Goal: Task Accomplishment & Management: Manage account settings

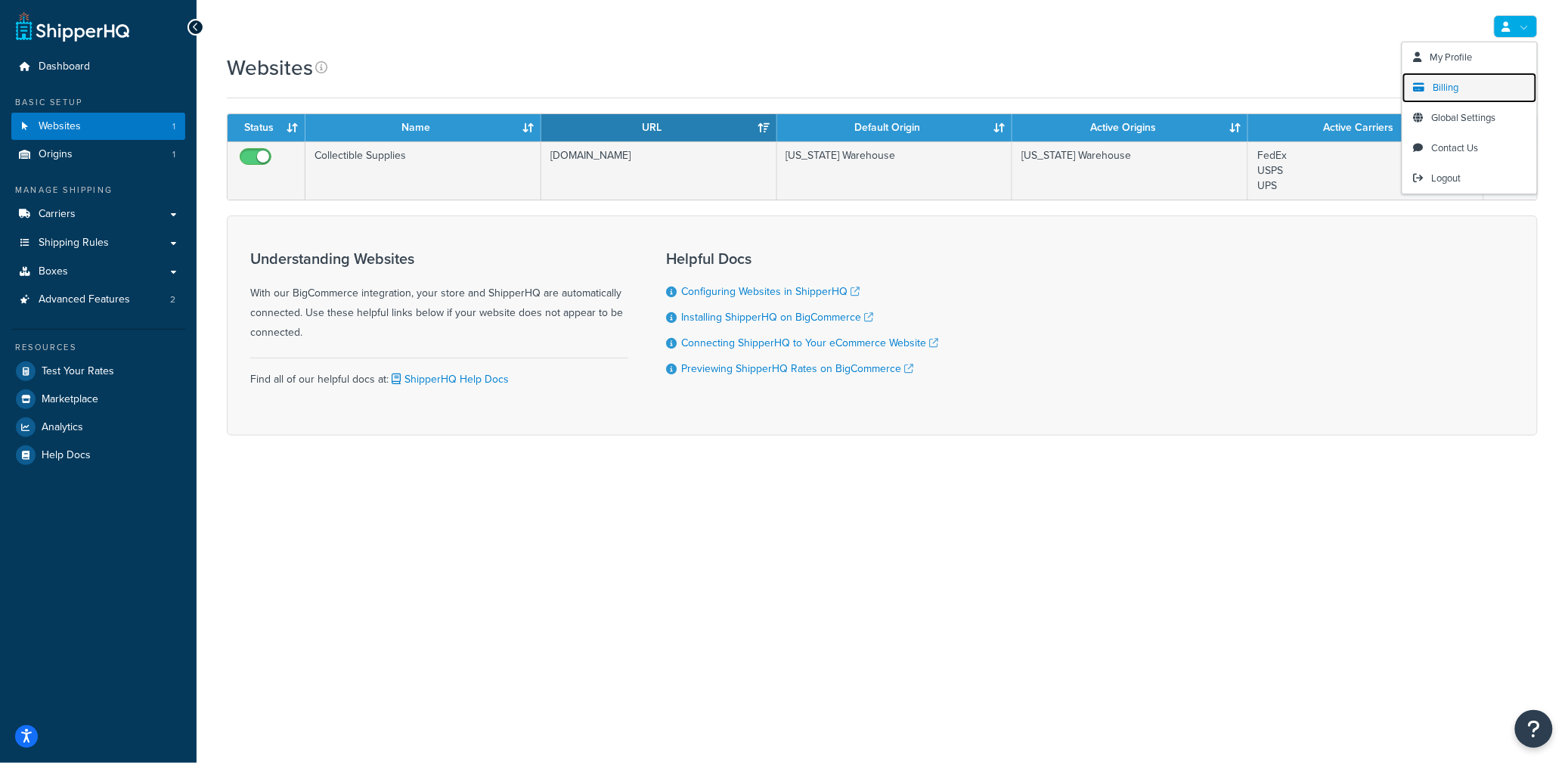
click at [1442, 90] on span "Billing" at bounding box center [1447, 87] width 26 height 15
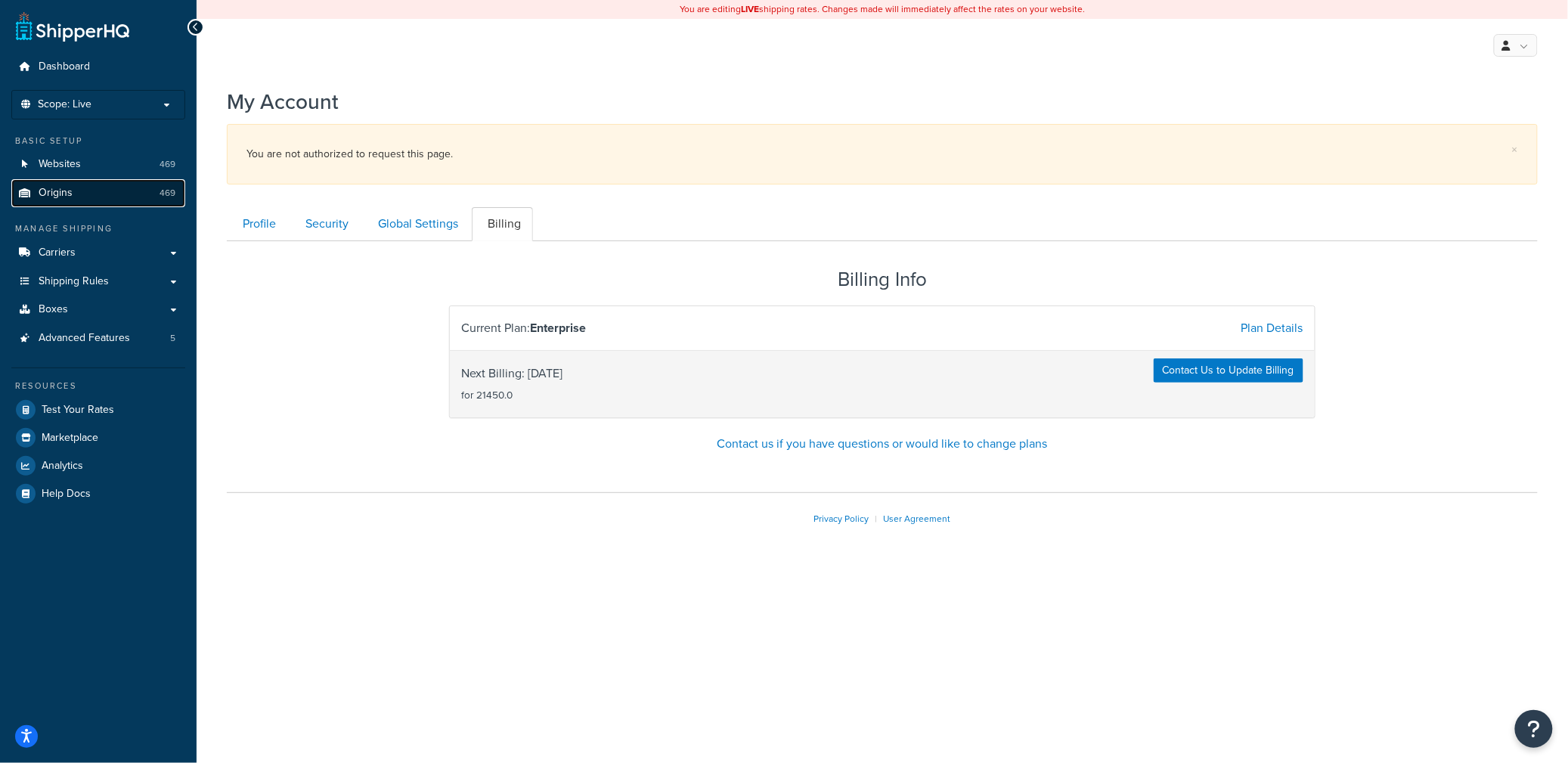
click at [96, 190] on link "Origins 469" at bounding box center [98, 193] width 174 height 28
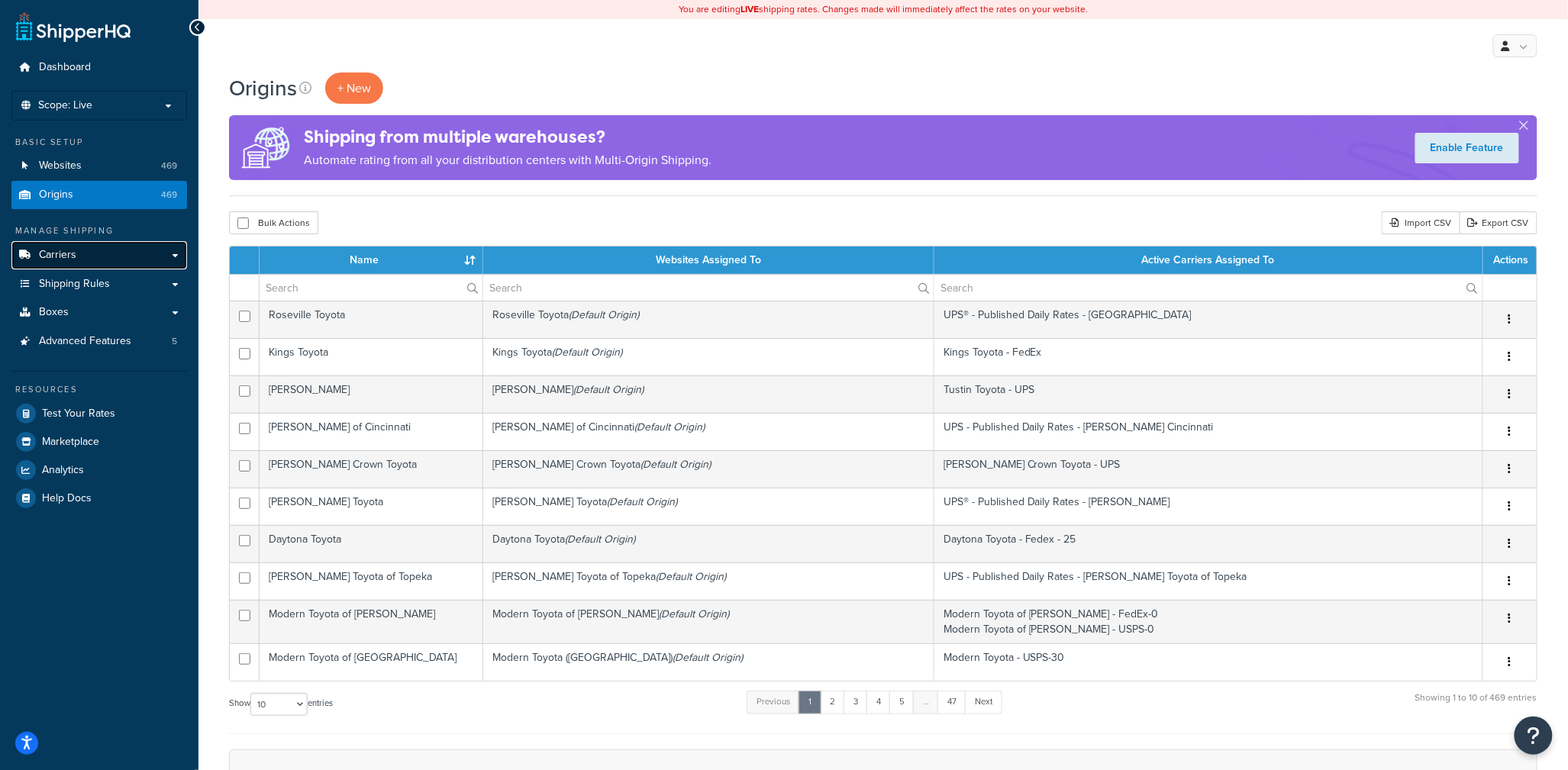
click at [112, 253] on link "Carriers" at bounding box center [99, 255] width 176 height 28
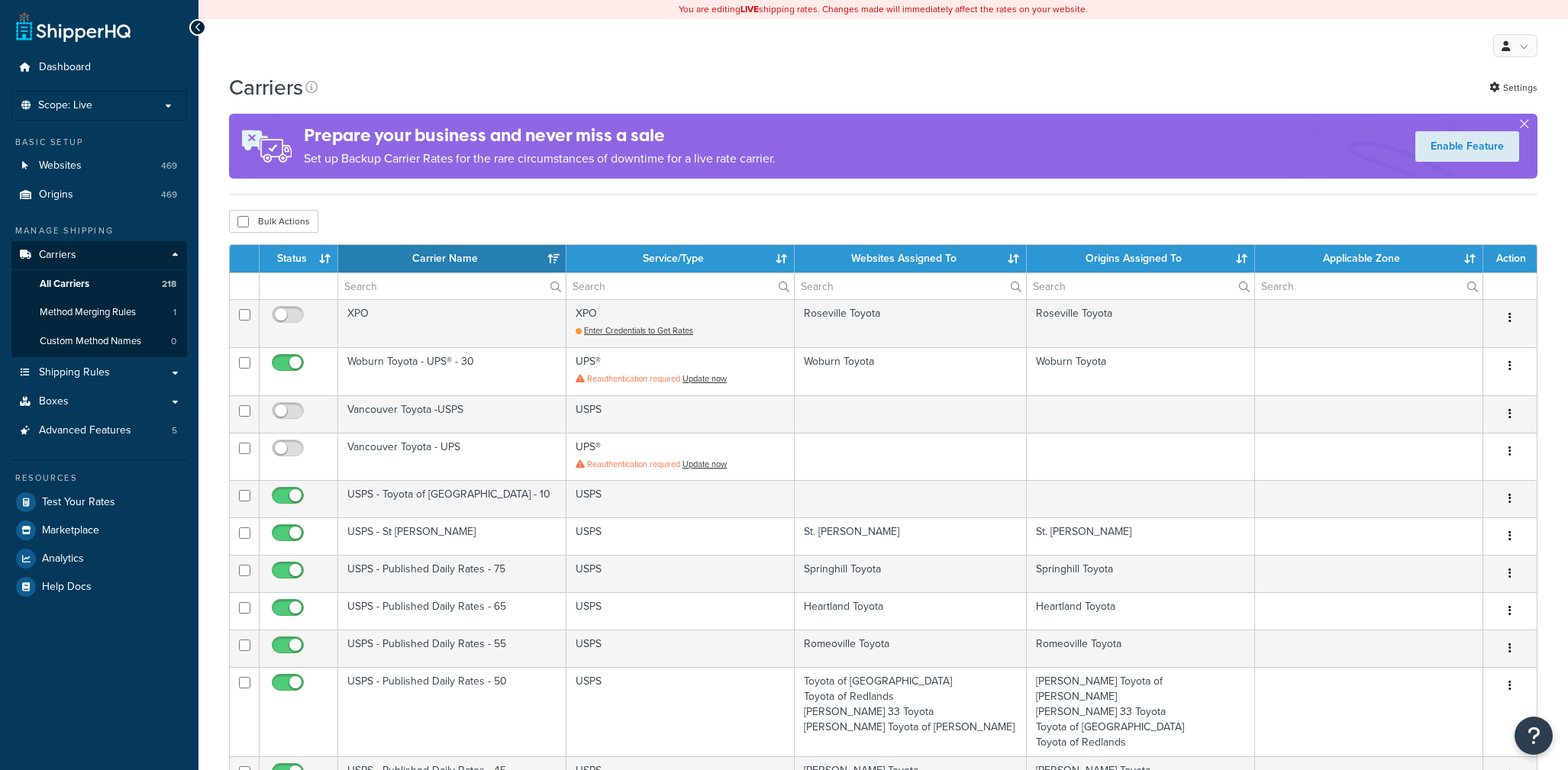
select select "15"
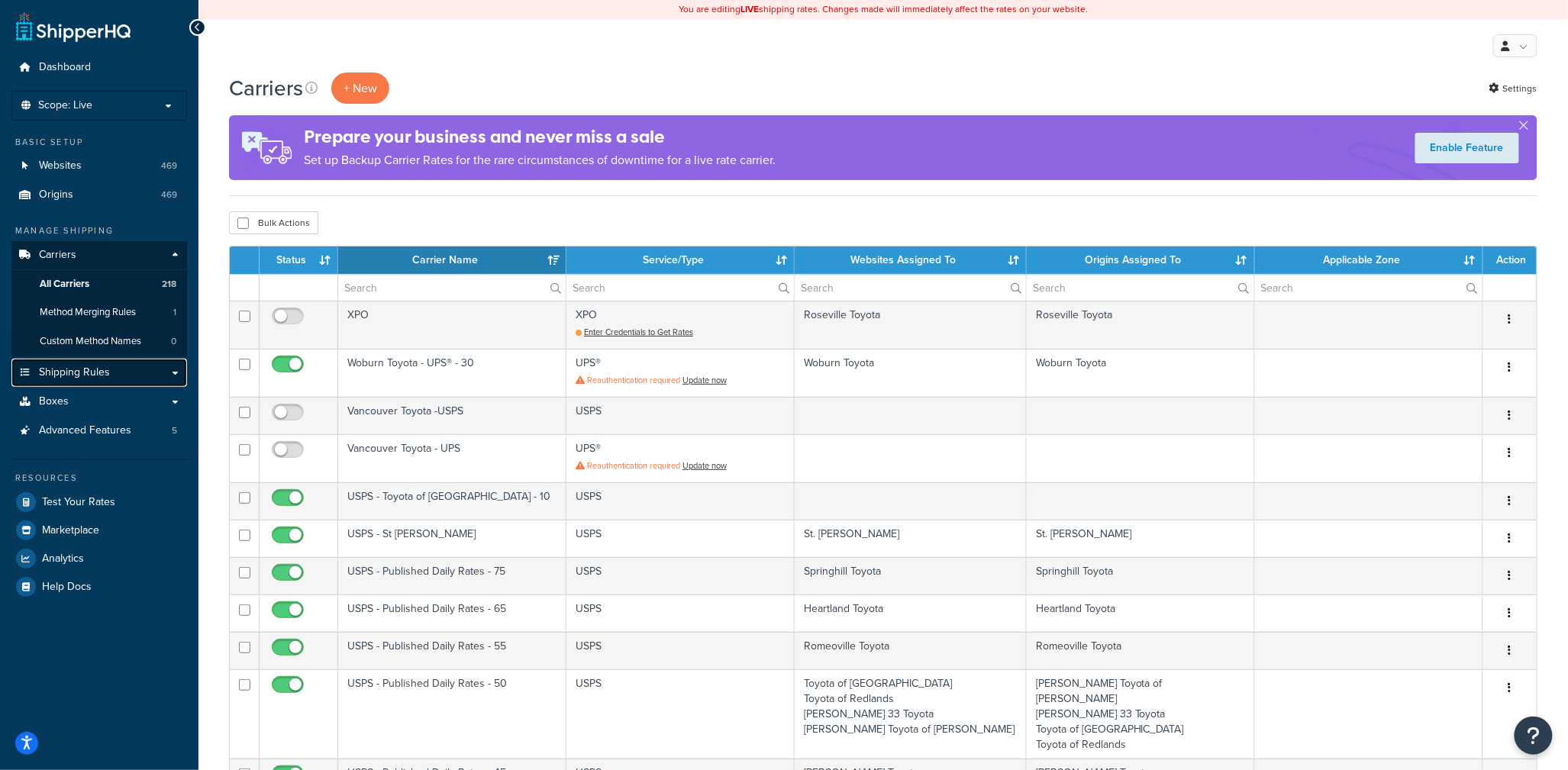
click at [114, 375] on link "Shipping Rules" at bounding box center [99, 373] width 176 height 28
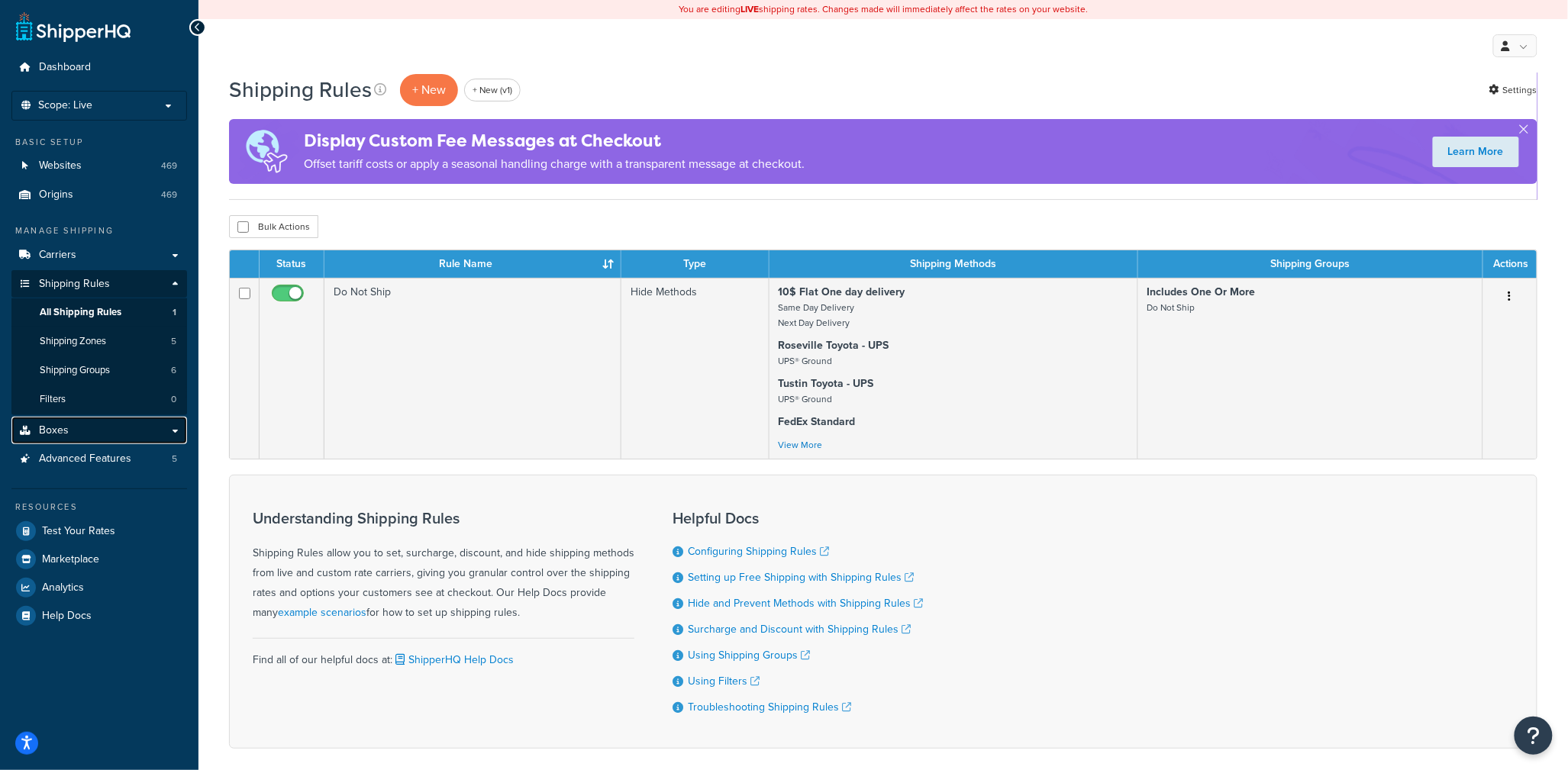
click at [80, 416] on link "Boxes" at bounding box center [99, 430] width 176 height 28
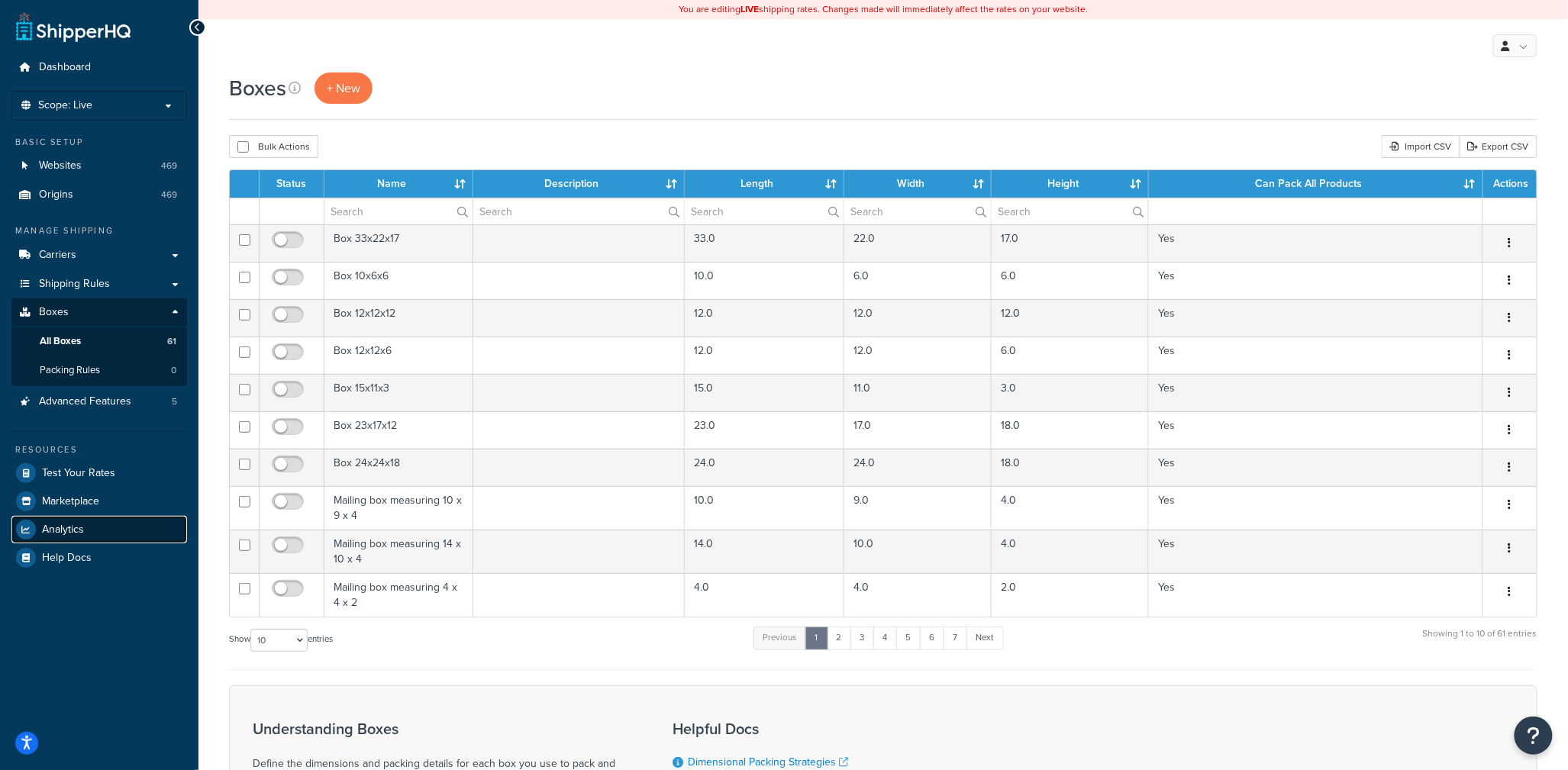
click at [72, 530] on span "Analytics" at bounding box center [63, 529] width 42 height 13
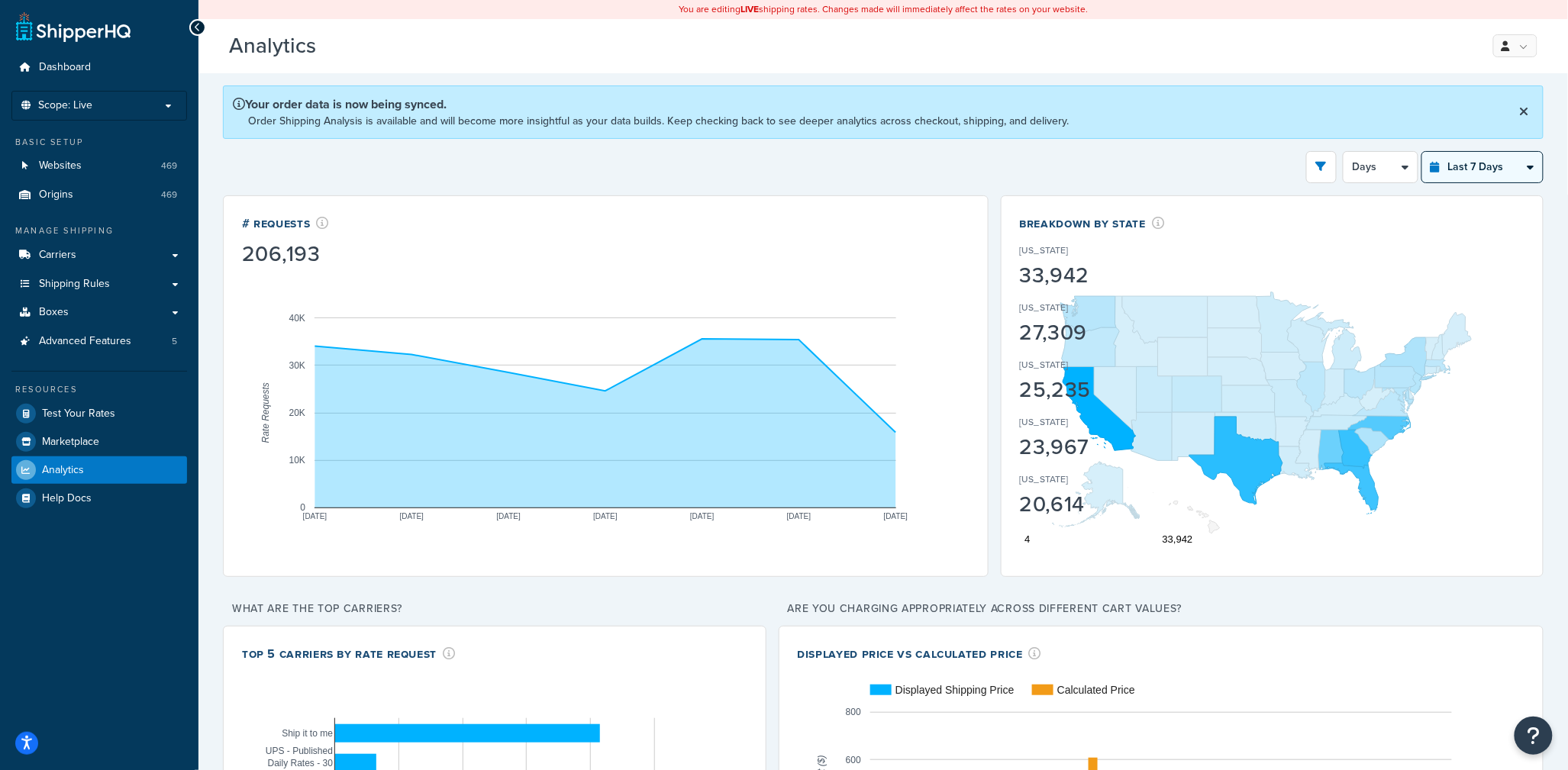
click at [1491, 174] on select "Last 24 Hours Last 7 Days Last 30 Days Last 3 Months Last 6 Months Last 12 Mont…" at bounding box center [1482, 167] width 121 height 31
select select "last_year"
click at [1422, 152] on select "Last 24 Hours Last 7 Days Last 30 Days Last 3 Months Last 6 Months Last 12 Mont…" at bounding box center [1482, 167] width 121 height 31
select select "1M"
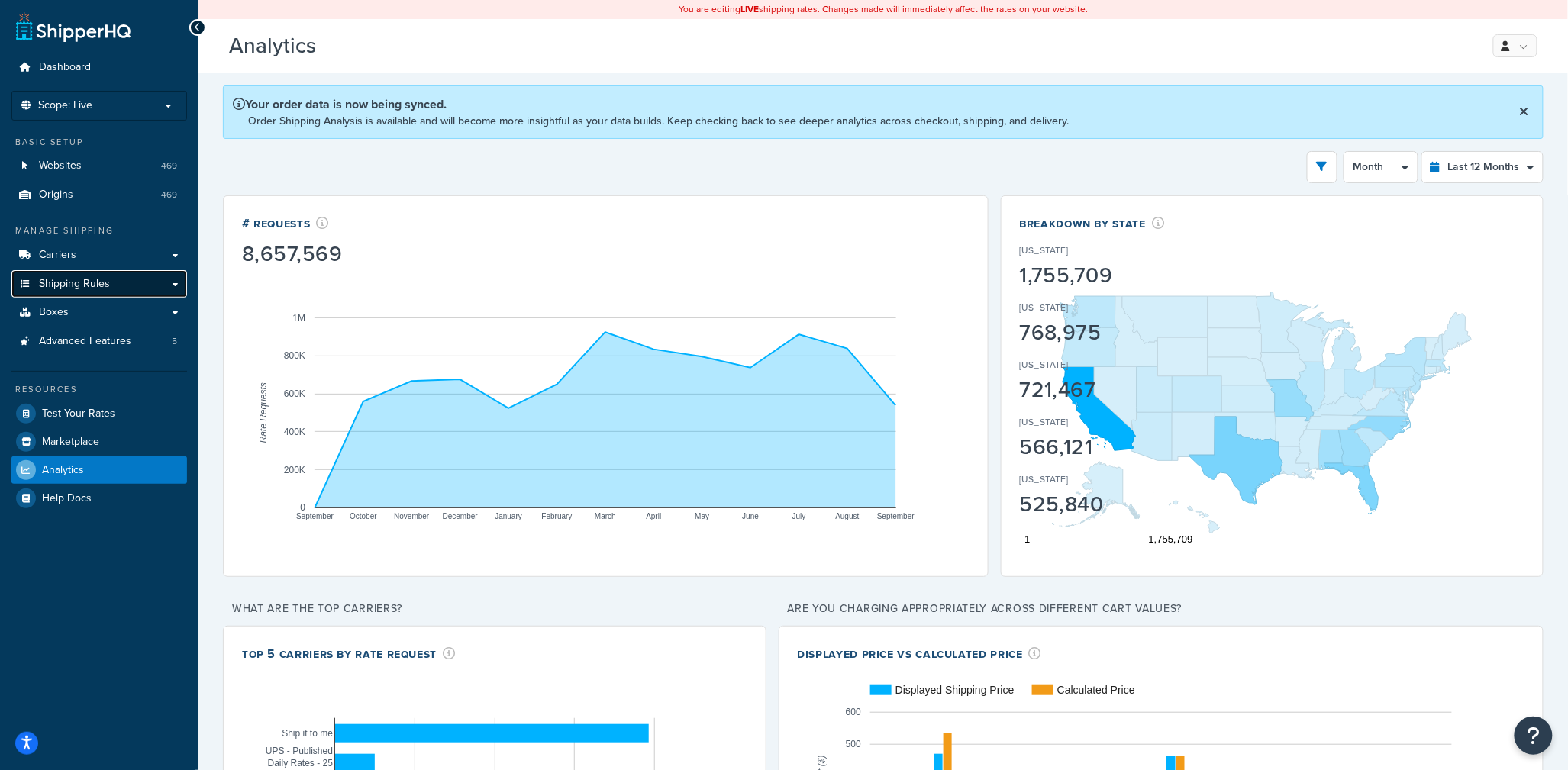
click at [104, 287] on span "Shipping Rules" at bounding box center [74, 284] width 71 height 13
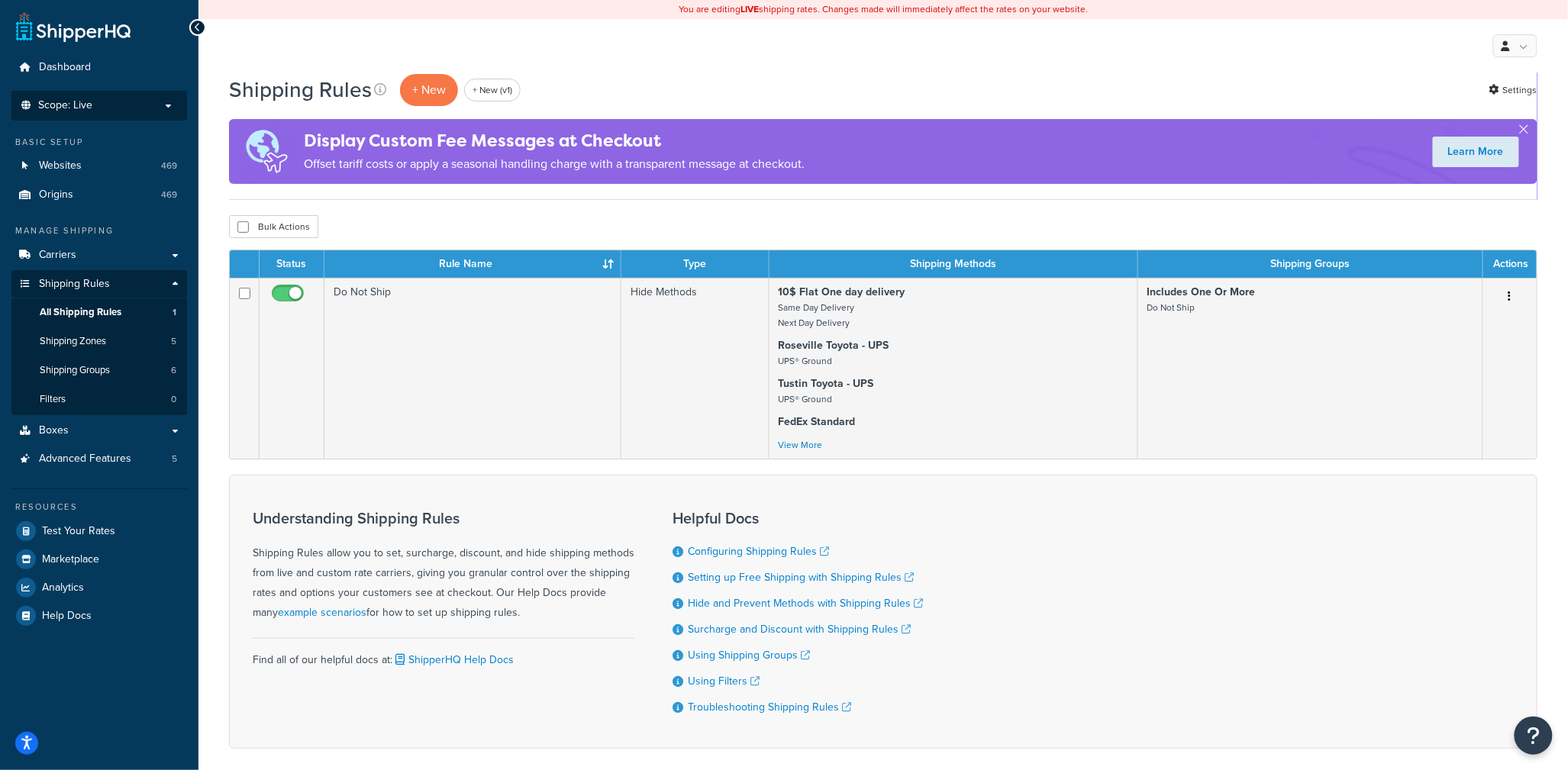
click at [129, 106] on p "Scope: Live" at bounding box center [99, 106] width 162 height 13
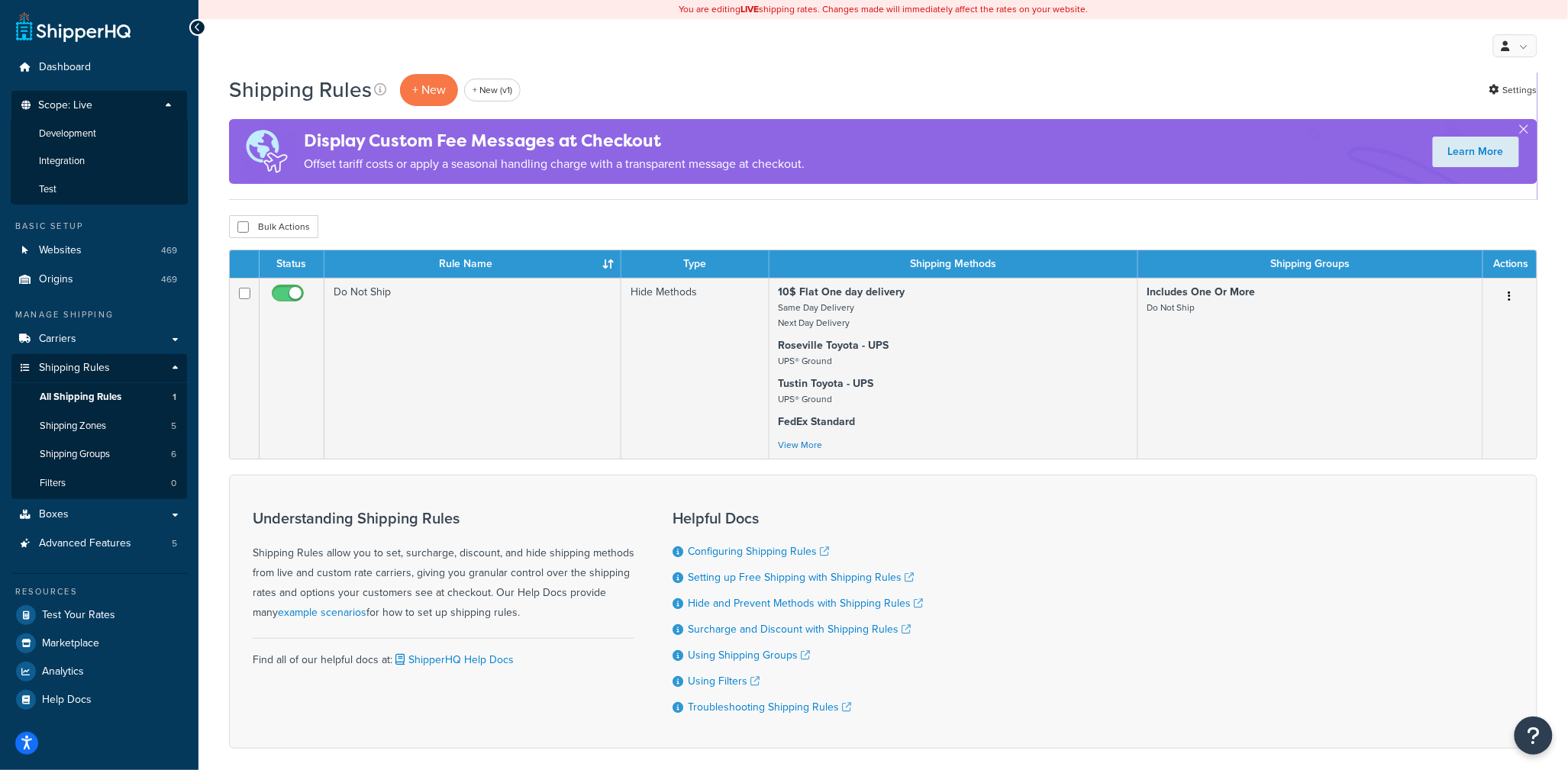
click at [261, 66] on div "My Profile Billing Global Settings Contact Us Logout" at bounding box center [883, 45] width 1370 height 53
click at [91, 132] on span "Development" at bounding box center [68, 134] width 58 height 13
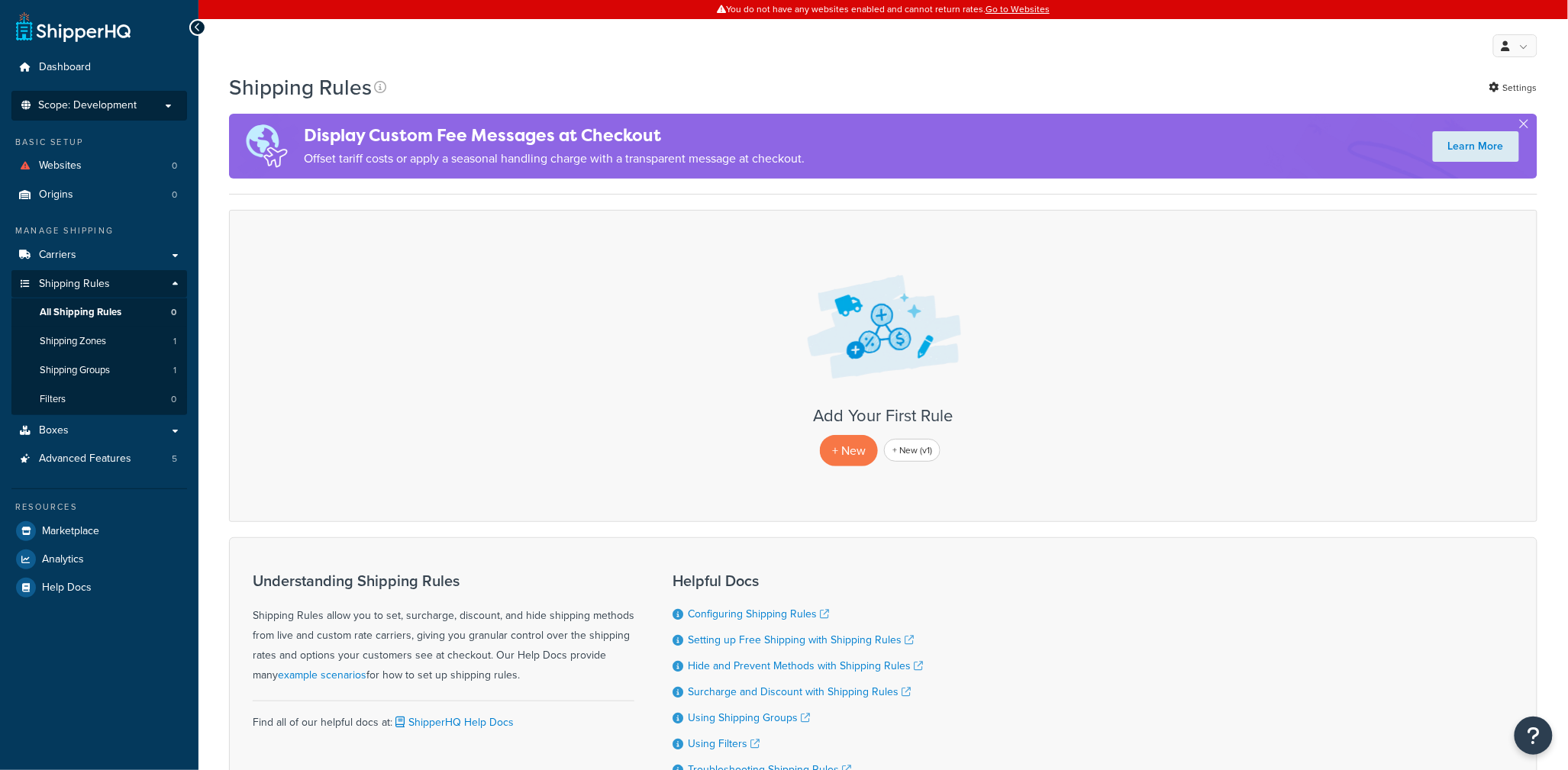
click at [108, 102] on span "Scope: Development" at bounding box center [87, 106] width 99 height 13
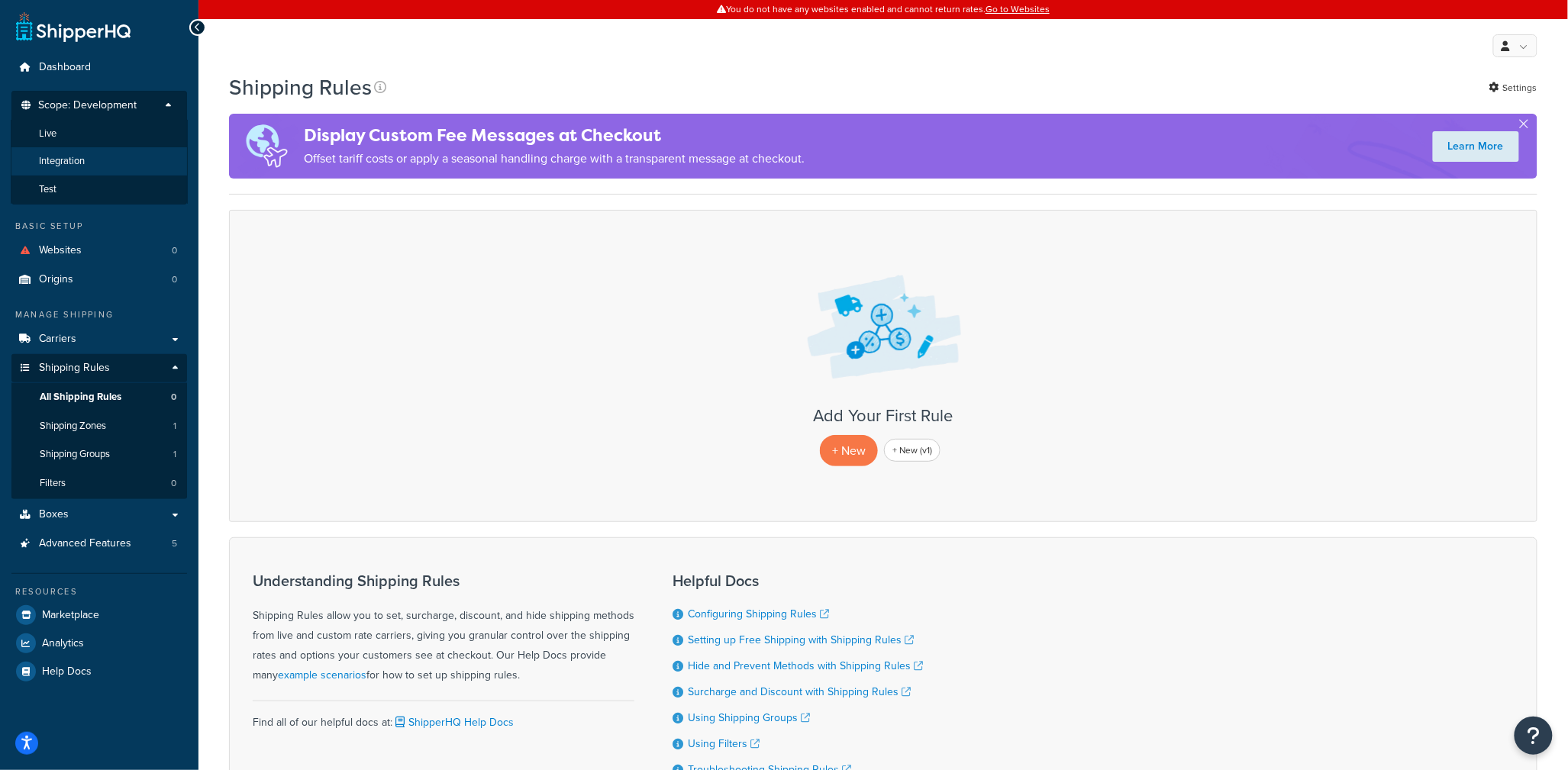
click at [88, 158] on li "Integration" at bounding box center [99, 162] width 177 height 28
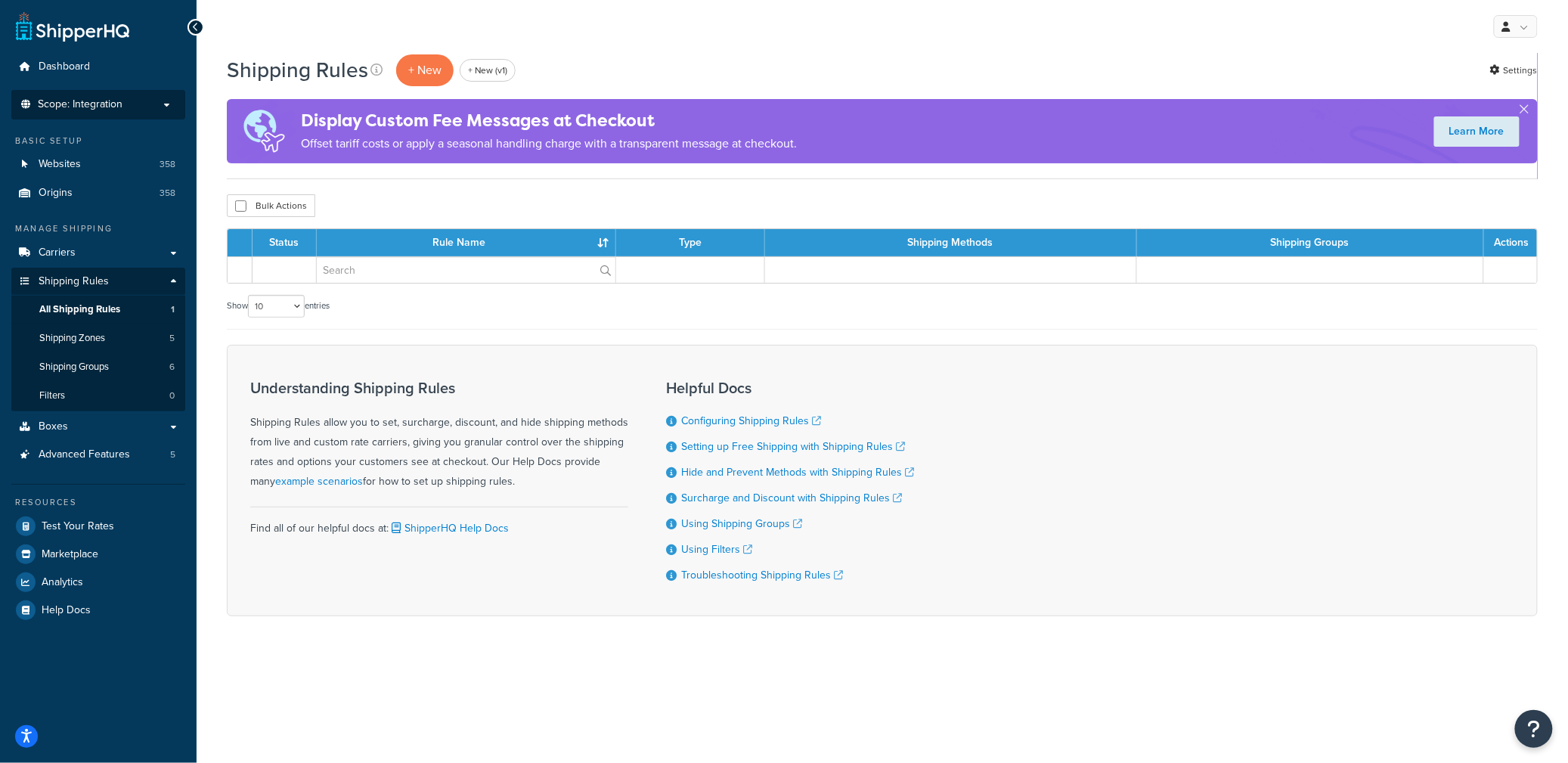
click at [119, 101] on span "Scope: Integration" at bounding box center [80, 105] width 85 height 13
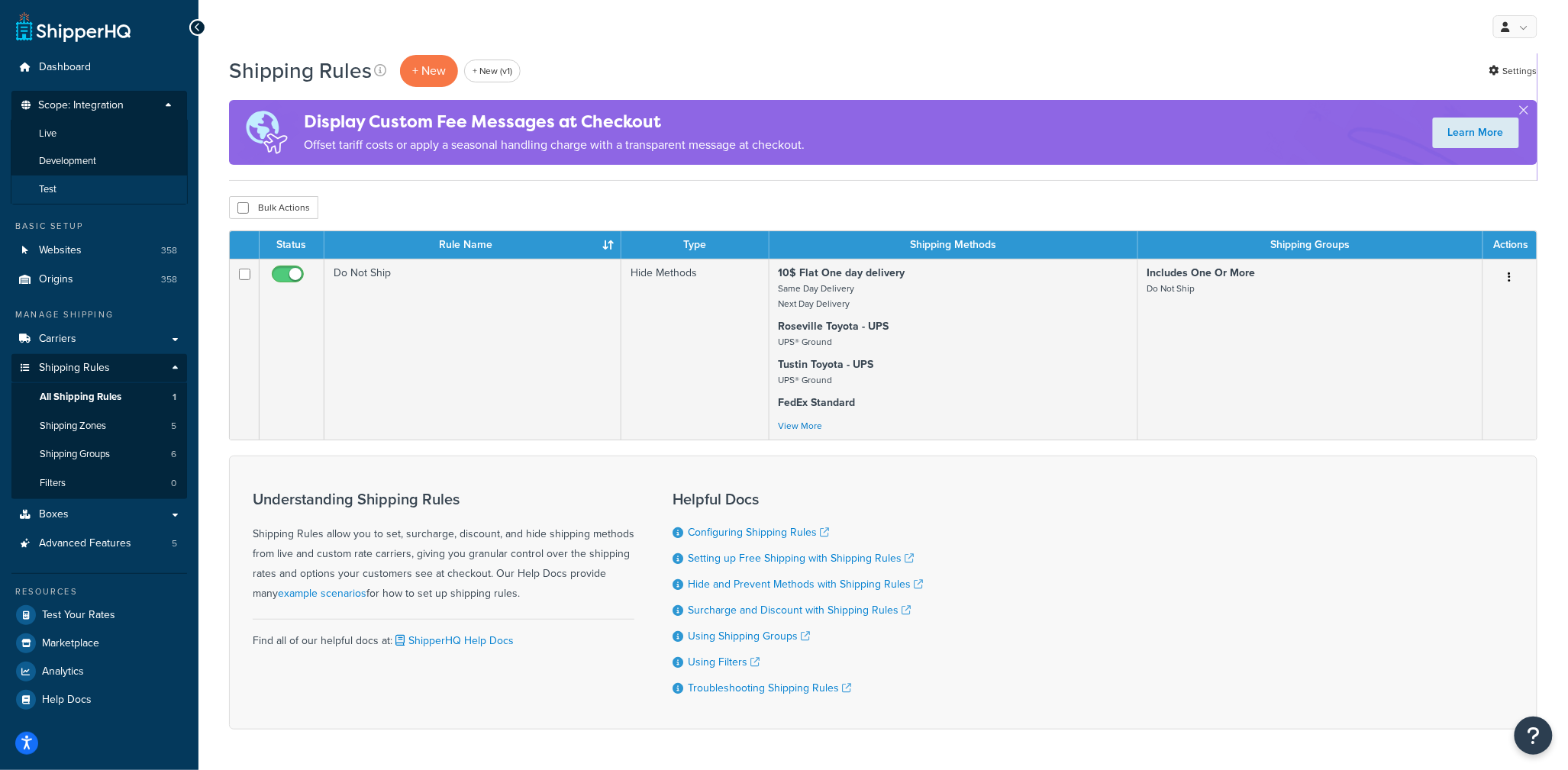
click at [102, 189] on li "Test" at bounding box center [99, 189] width 177 height 28
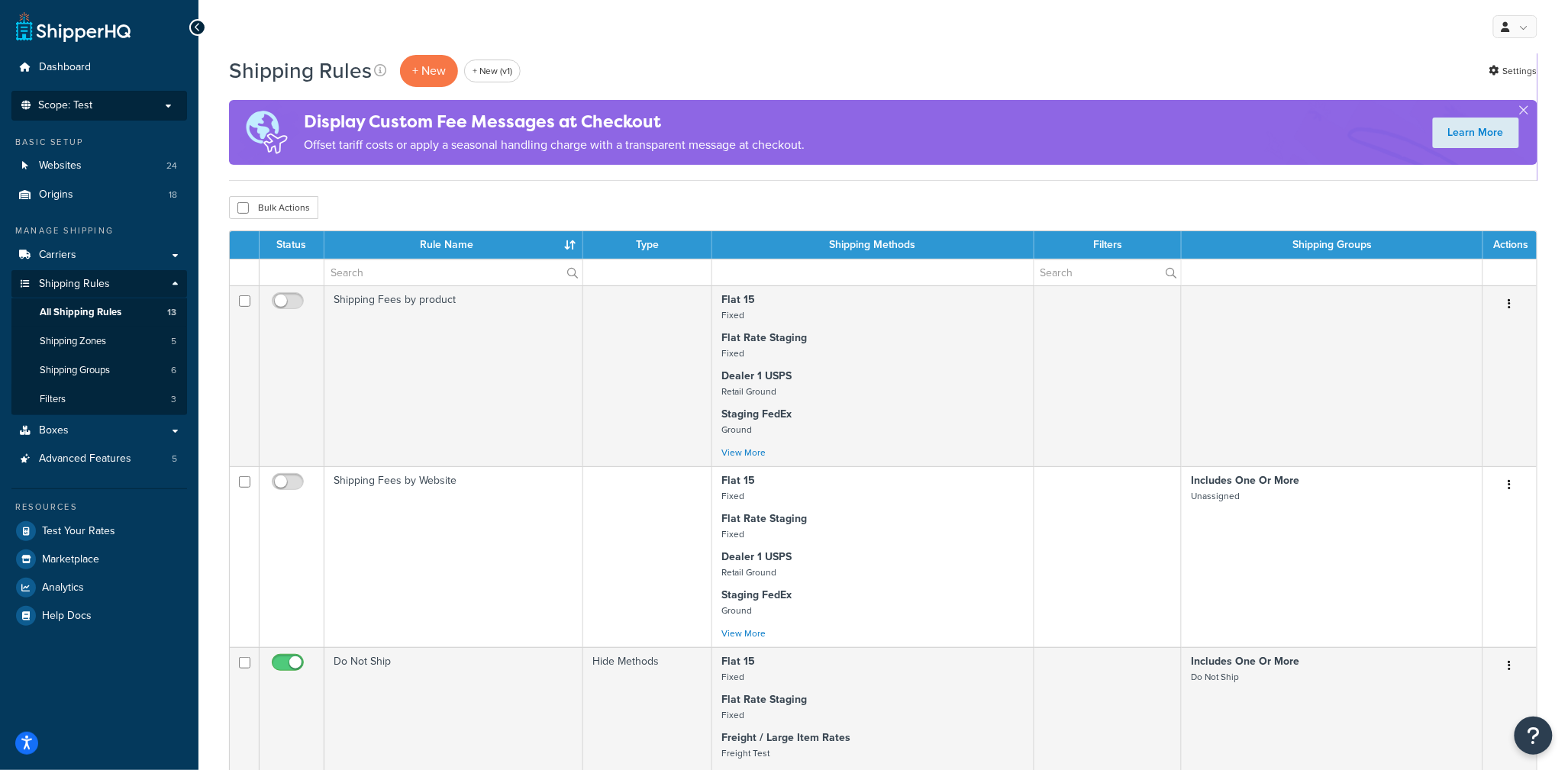
drag, startPoint x: 142, startPoint y: 109, endPoint x: 140, endPoint y: 125, distance: 16.1
click at [142, 110] on p "Scope: Test" at bounding box center [99, 106] width 162 height 13
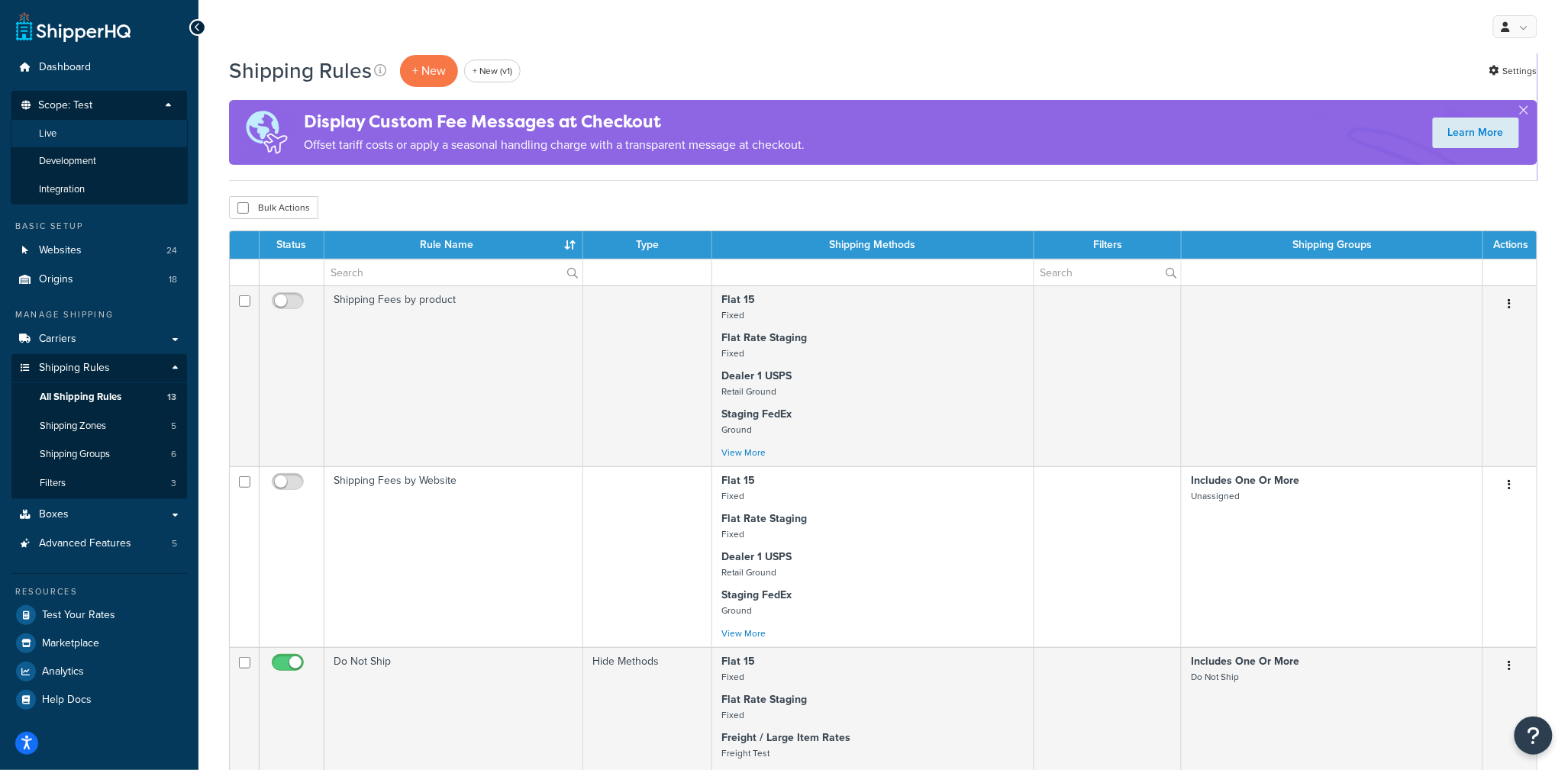
click at [115, 137] on li "Live" at bounding box center [99, 134] width 177 height 28
